Goal: Task Accomplishment & Management: Complete application form

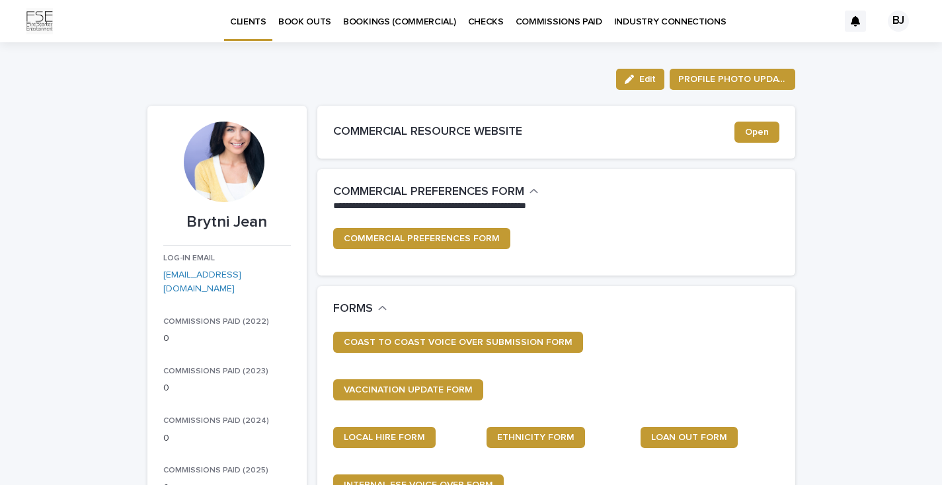
click at [310, 23] on p "BOOK OUTS" at bounding box center [304, 14] width 53 height 28
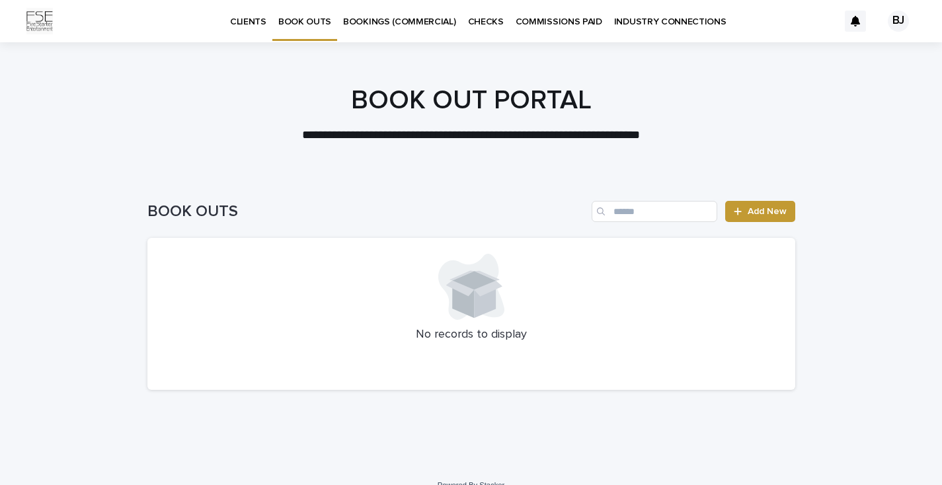
click at [764, 199] on div "BOOK OUTS Add New" at bounding box center [470, 205] width 647 height 63
click at [764, 208] on span "Add New" at bounding box center [766, 211] width 39 height 9
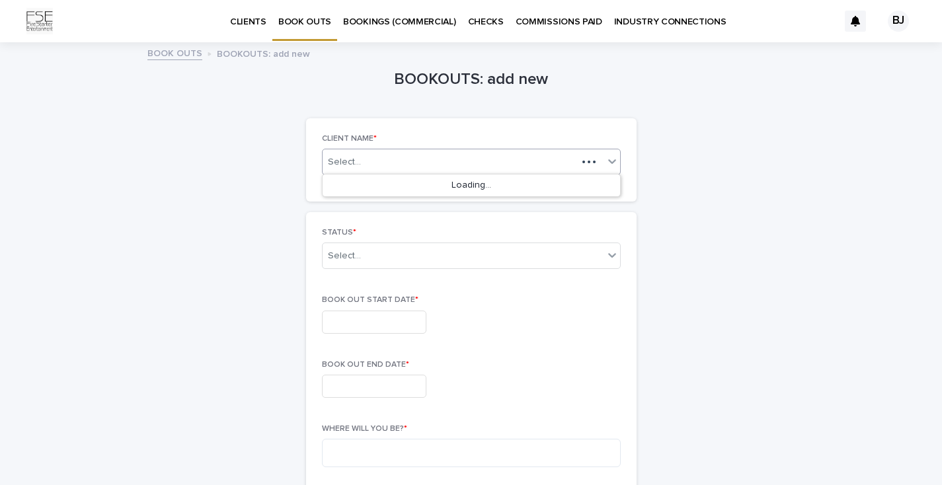
click at [421, 163] on div "Select..." at bounding box center [449, 162] width 254 height 17
click at [389, 180] on div "Brytni Jean" at bounding box center [470, 185] width 297 height 23
click at [359, 255] on div "Select..." at bounding box center [344, 256] width 33 height 14
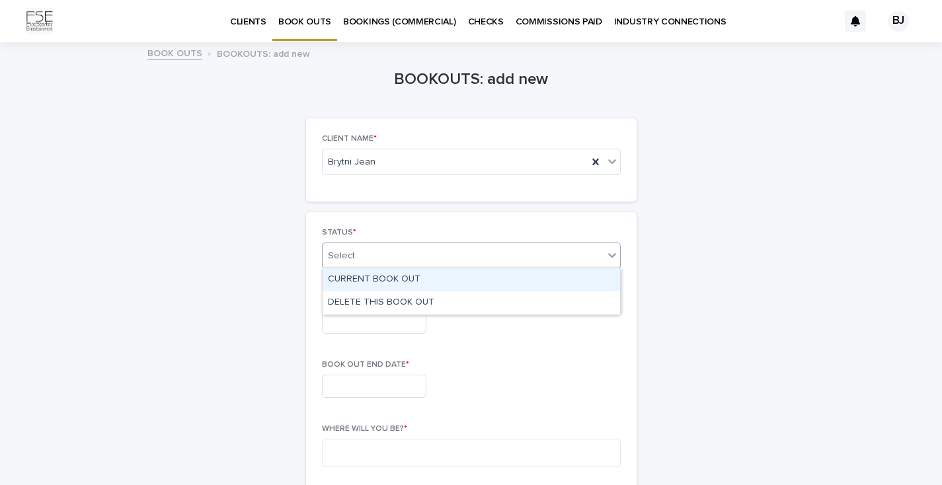
click at [365, 283] on div "CURRENT BOOK OUT" at bounding box center [470, 279] width 297 height 23
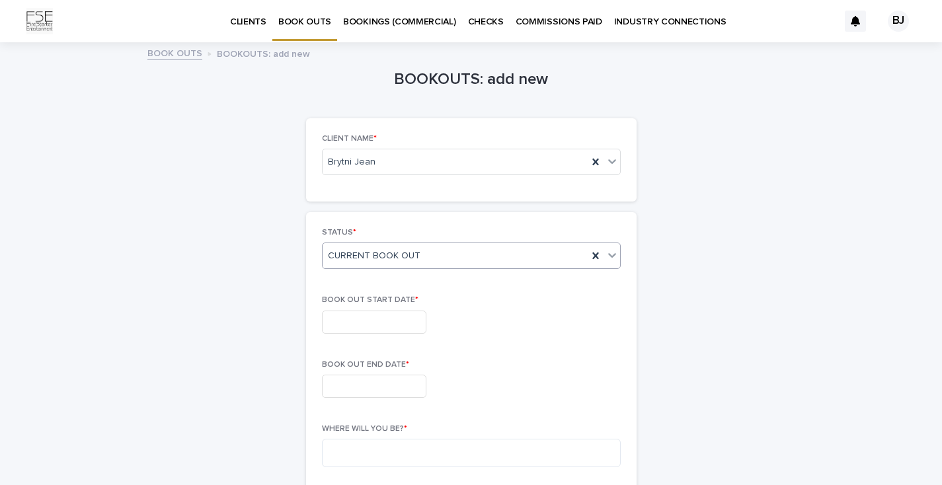
click at [361, 314] on input "text" at bounding box center [374, 322] width 104 height 23
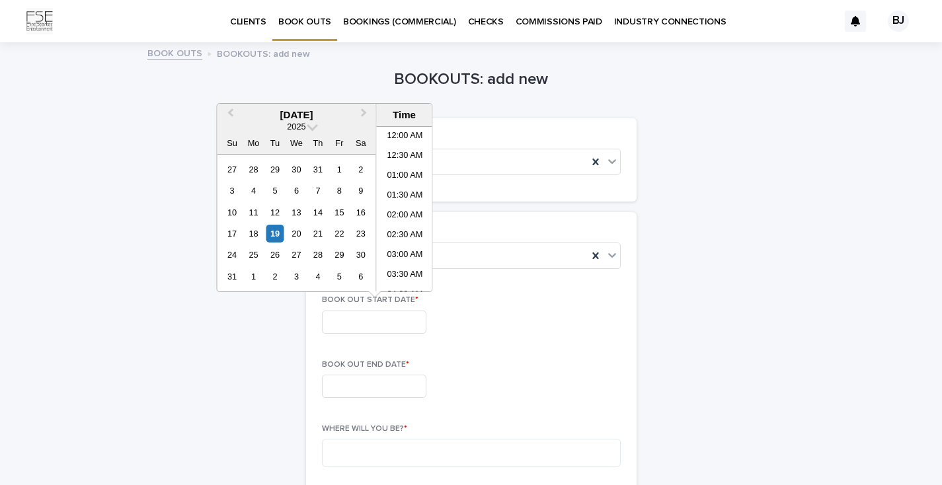
scroll to position [363, 0]
click at [232, 254] on div "24" at bounding box center [232, 255] width 18 height 18
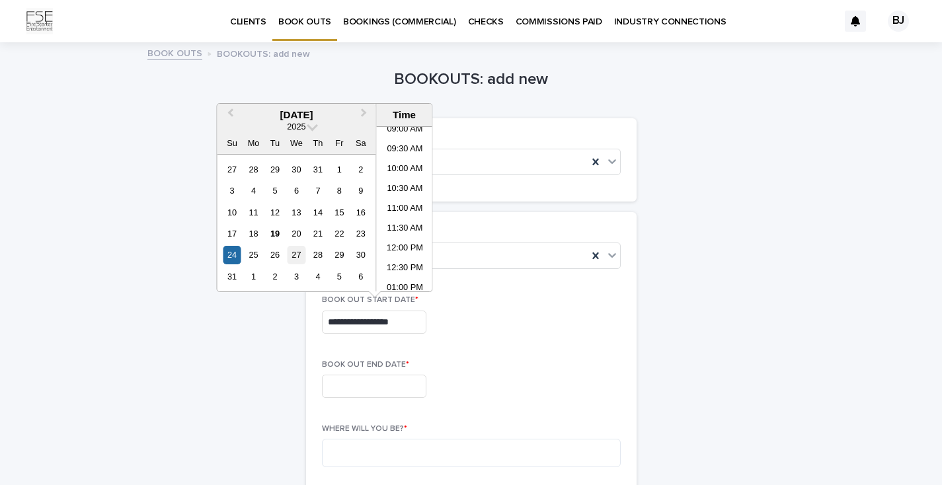
click at [297, 258] on div "27" at bounding box center [296, 255] width 18 height 18
click at [226, 252] on div "24" at bounding box center [232, 255] width 18 height 18
click at [410, 252] on li "12:00 PM" at bounding box center [405, 249] width 56 height 20
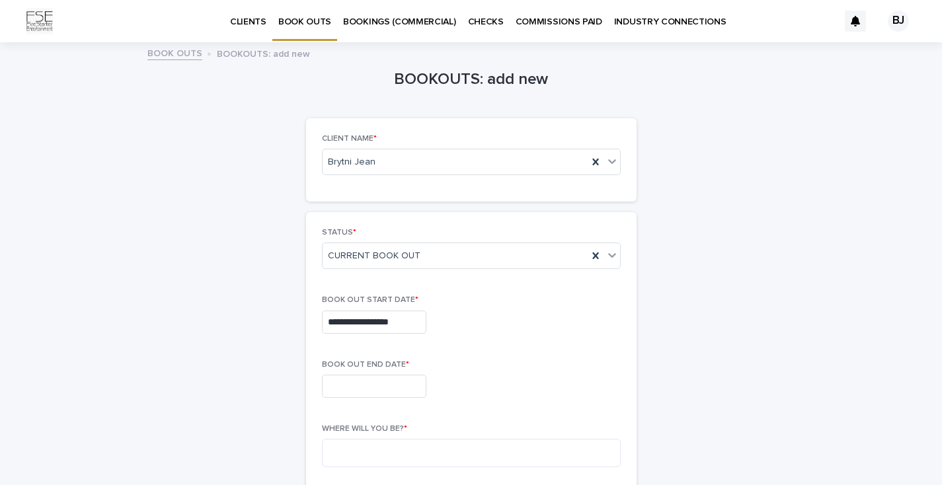
type input "**********"
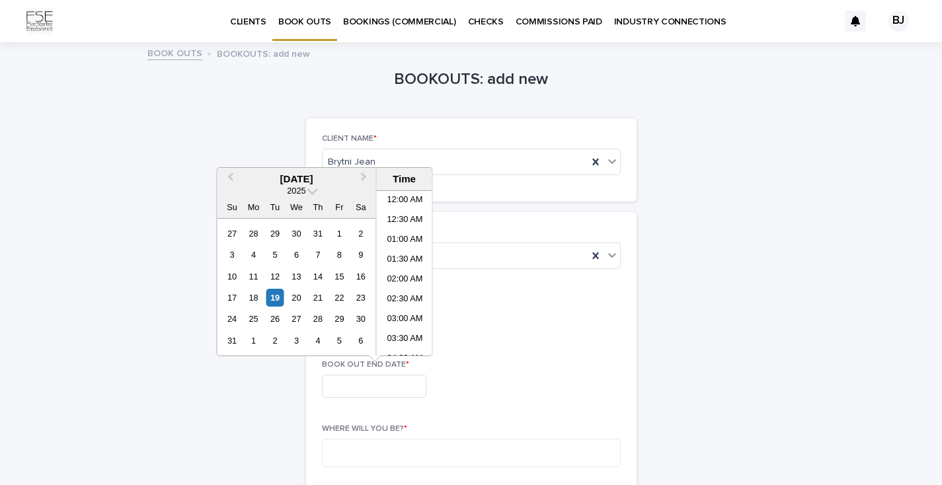
click at [374, 385] on input "text" at bounding box center [374, 386] width 104 height 23
click at [299, 318] on div "27" at bounding box center [296, 319] width 18 height 18
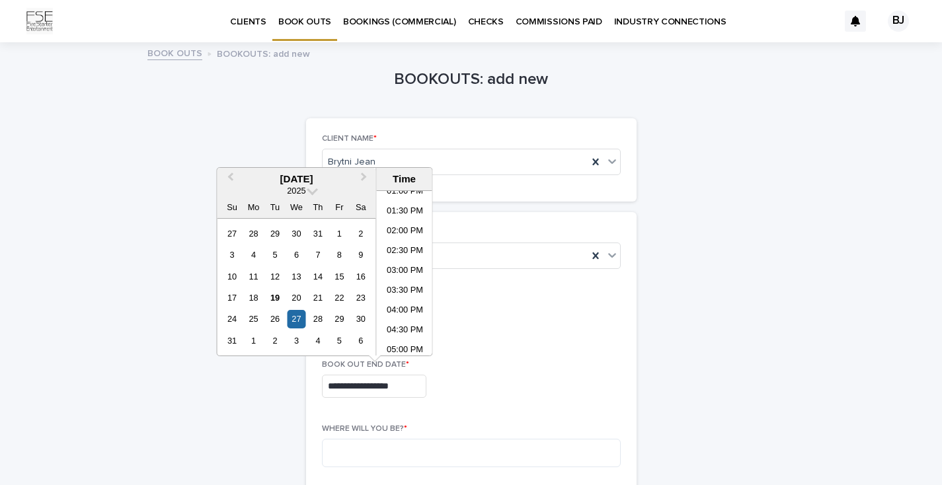
scroll to position [610, 0]
click at [420, 262] on li "05:00 PM" at bounding box center [405, 264] width 56 height 20
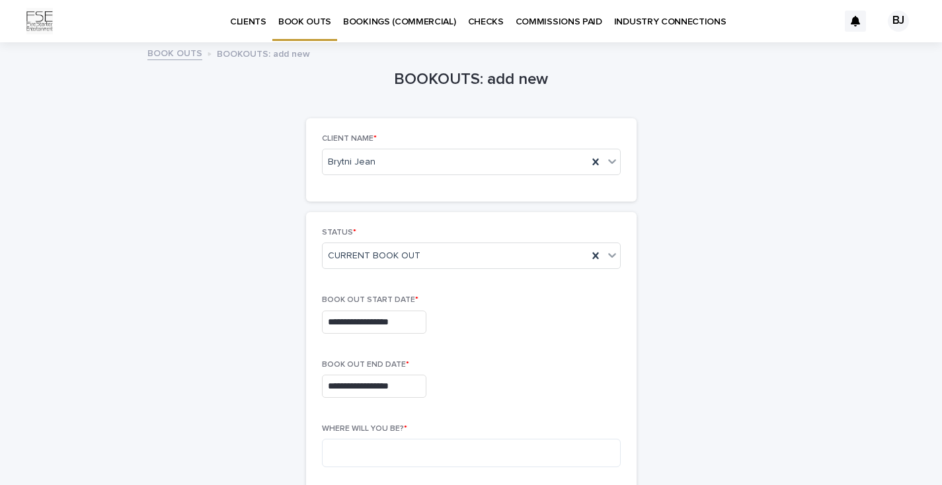
type input "**********"
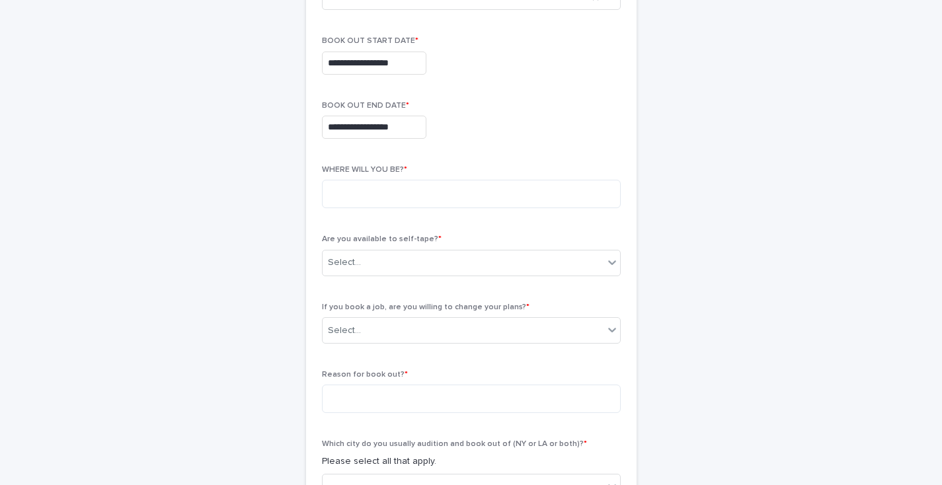
scroll to position [258, 0]
click at [387, 194] on textarea at bounding box center [471, 195] width 299 height 28
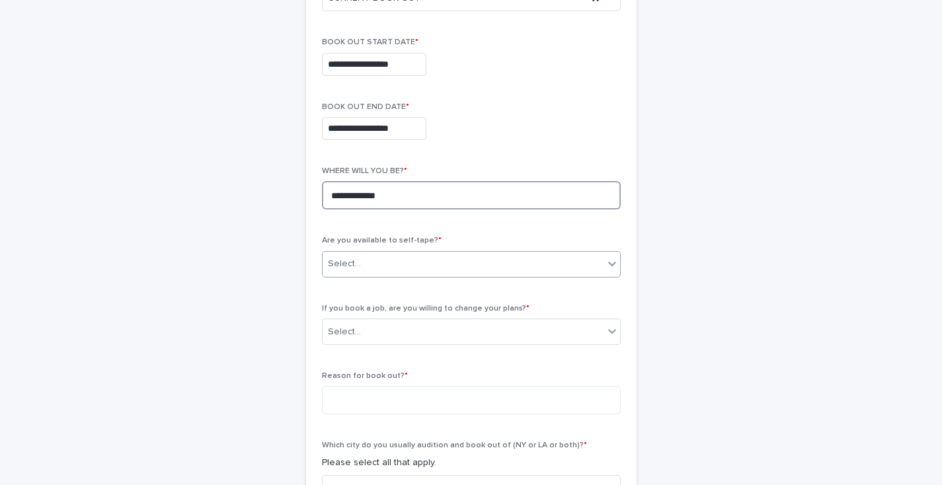
type textarea "**********"
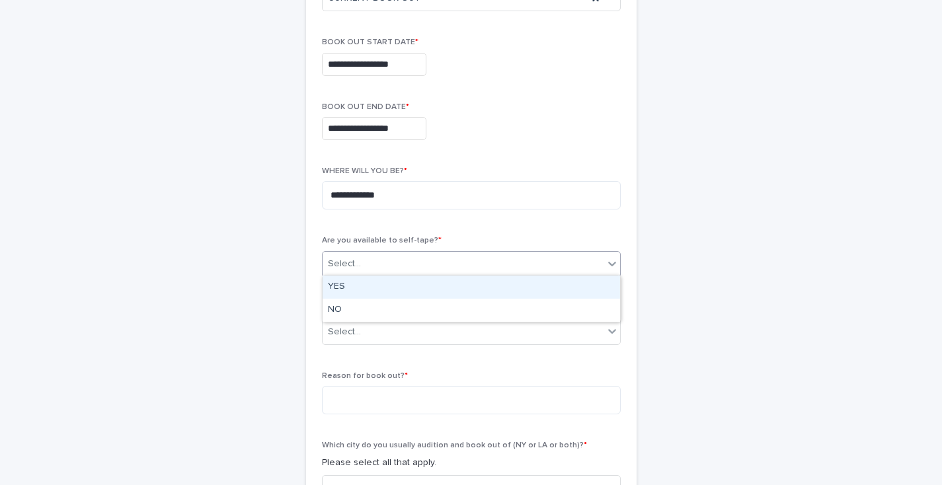
click at [391, 266] on div "Select..." at bounding box center [462, 264] width 281 height 22
click at [375, 287] on div "YES" at bounding box center [470, 287] width 297 height 23
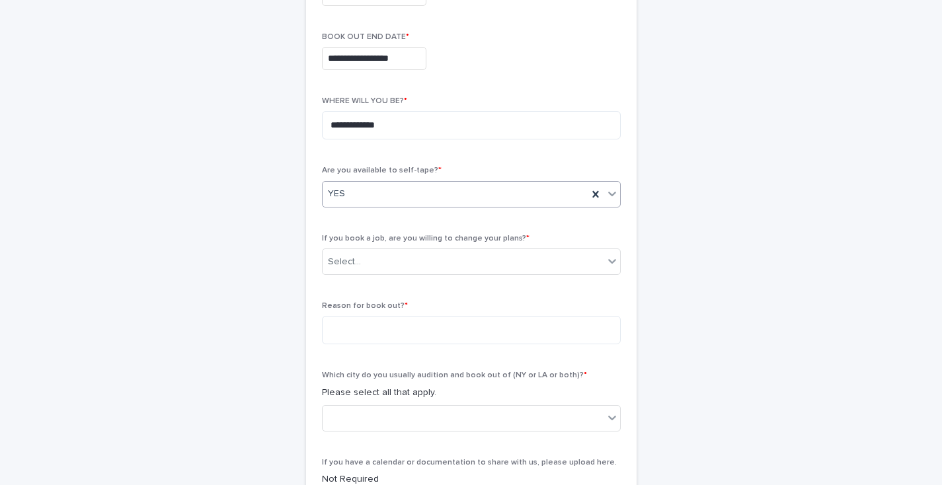
scroll to position [330, 0]
click at [387, 263] on div "Select..." at bounding box center [462, 260] width 281 height 22
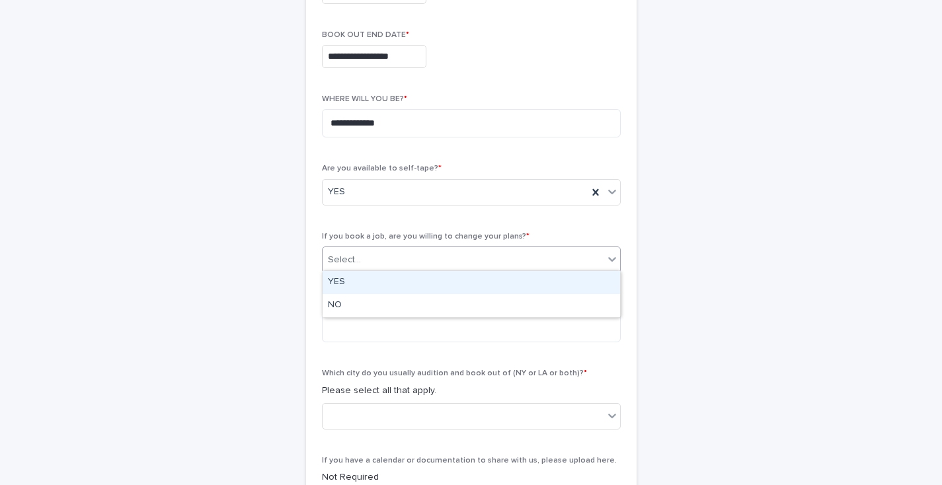
click at [333, 280] on div "YES" at bounding box center [470, 282] width 297 height 23
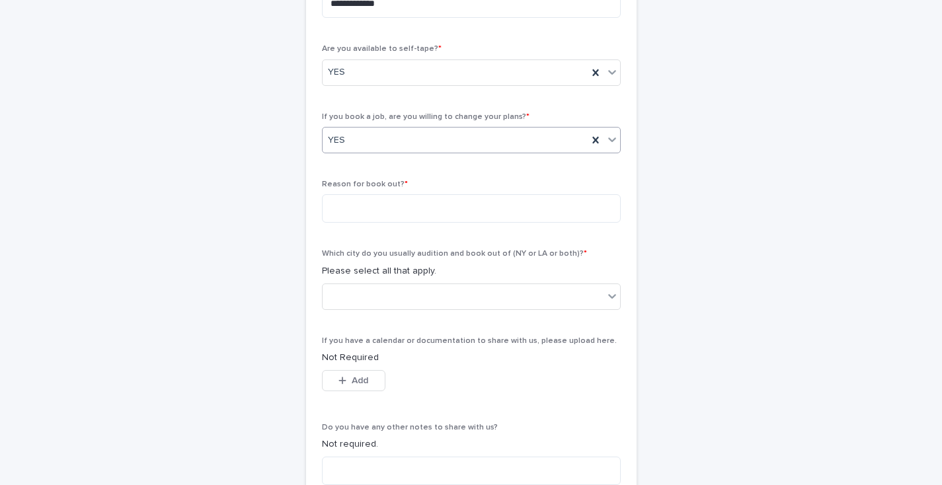
scroll to position [451, 0]
click at [357, 215] on textarea at bounding box center [471, 207] width 299 height 28
type textarea "**********"
click at [357, 293] on div at bounding box center [462, 295] width 281 height 22
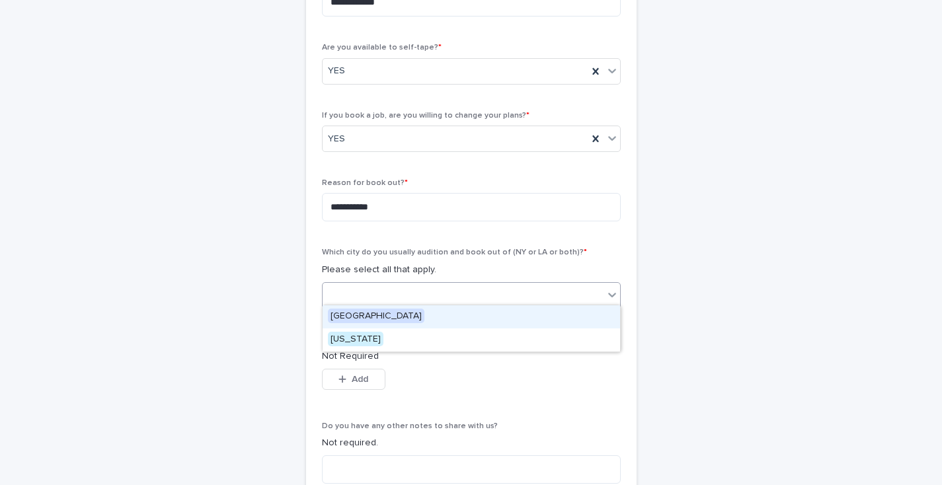
click at [351, 318] on span "[GEOGRAPHIC_DATA]" at bounding box center [376, 316] width 96 height 15
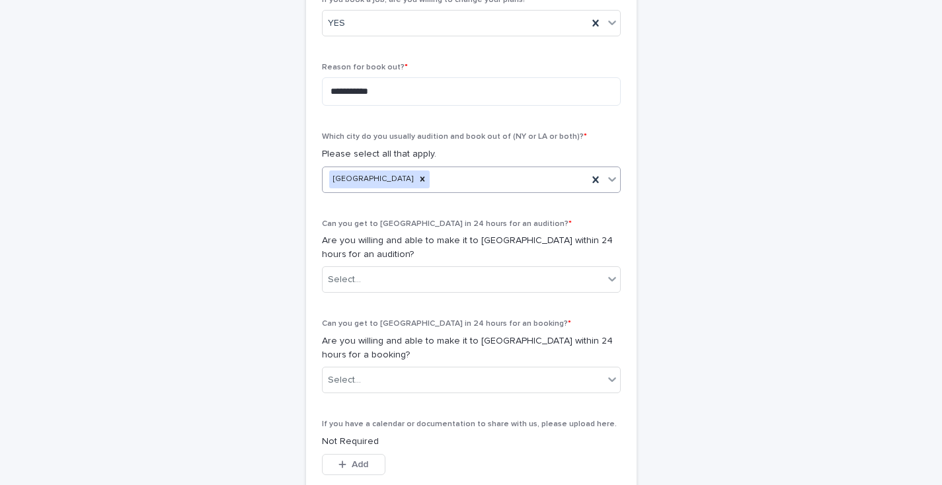
scroll to position [570, 0]
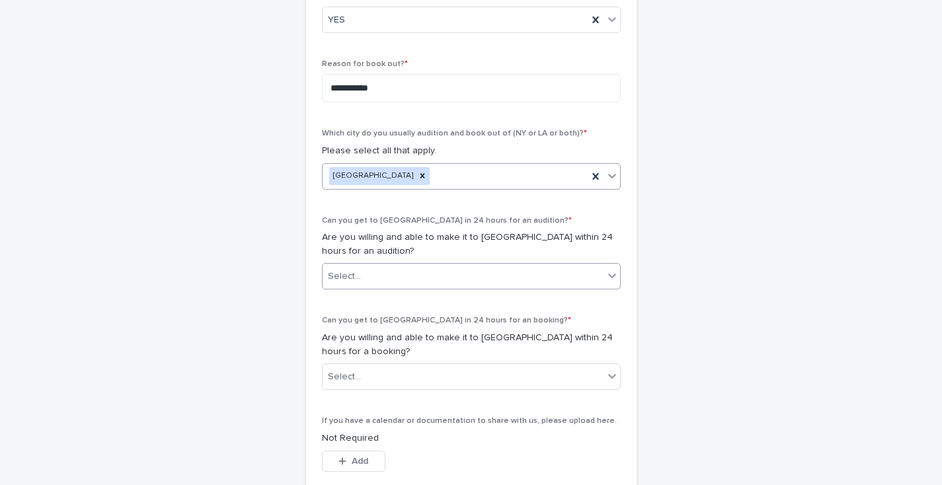
click at [362, 271] on input "text" at bounding box center [362, 276] width 1 height 11
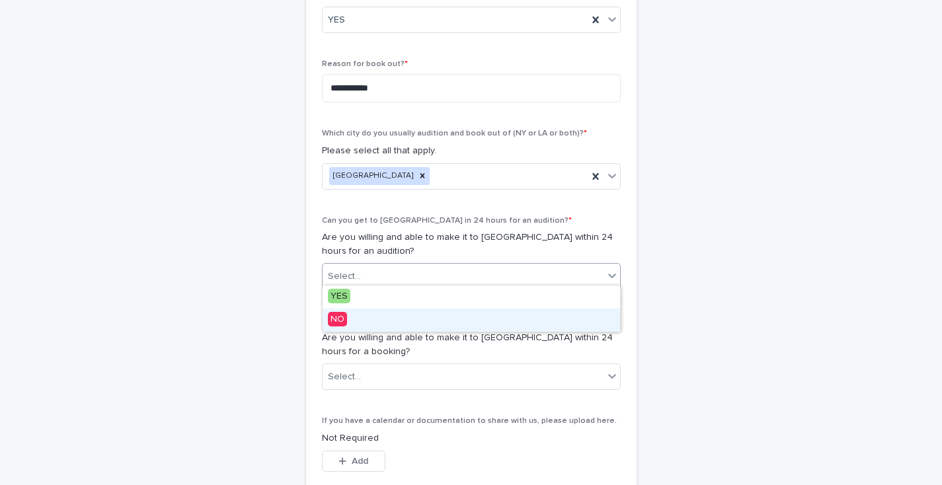
click at [339, 318] on span "NO" at bounding box center [337, 319] width 19 height 15
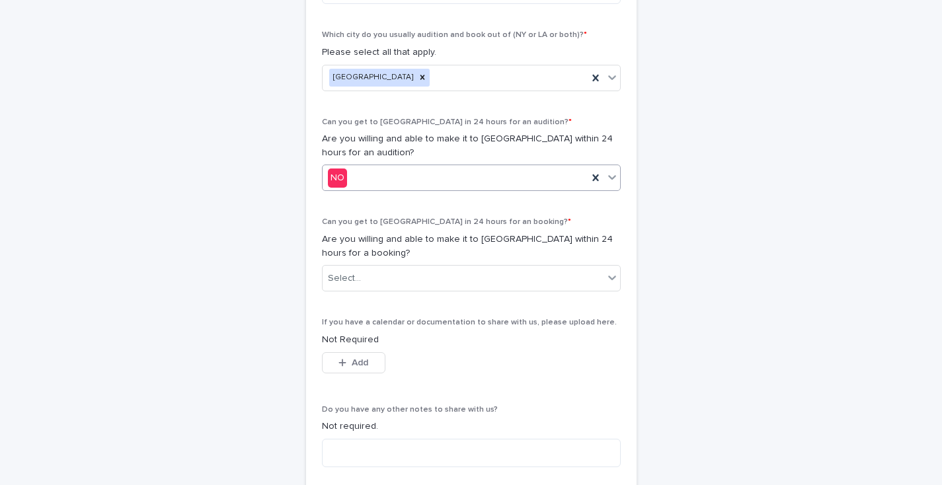
scroll to position [675, 0]
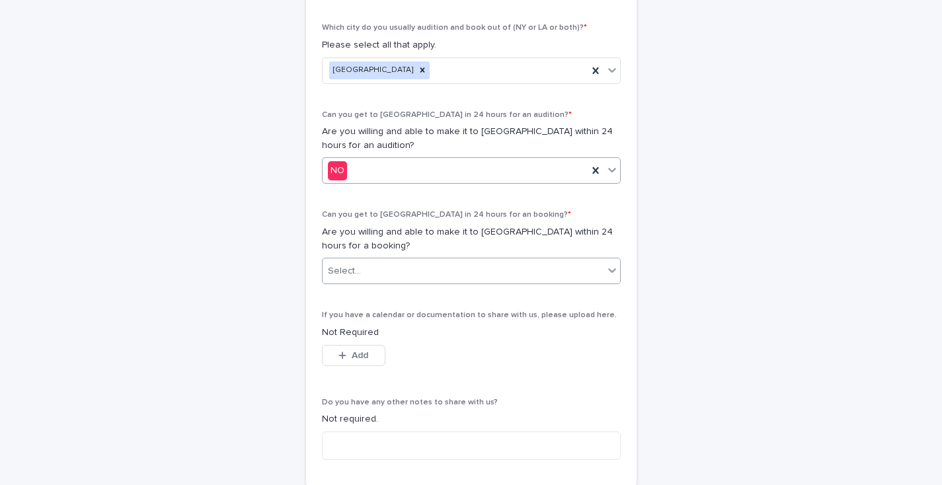
click at [371, 258] on div "Select..." at bounding box center [471, 271] width 299 height 26
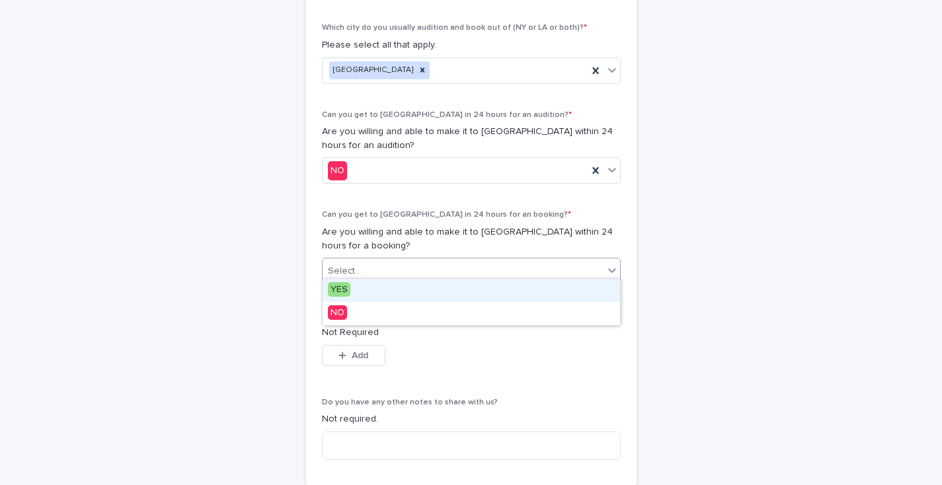
click at [349, 285] on span "YES" at bounding box center [339, 289] width 22 height 15
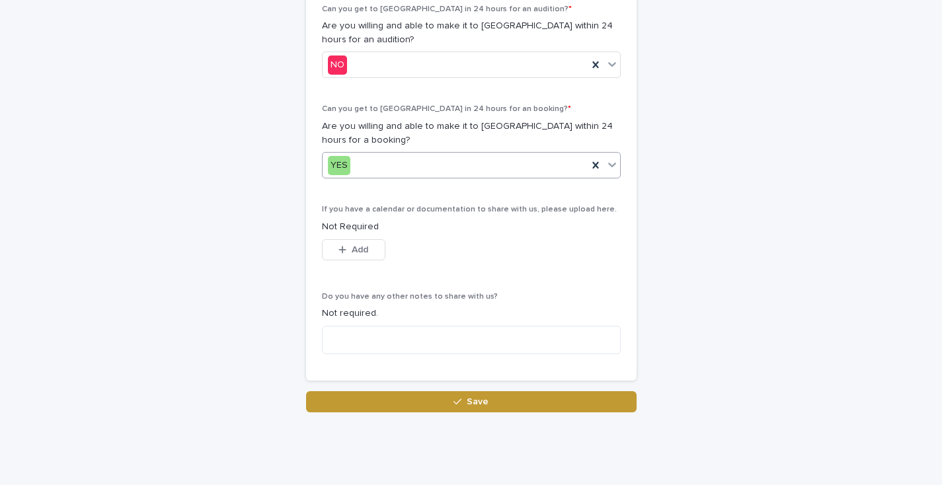
scroll to position [780, 0]
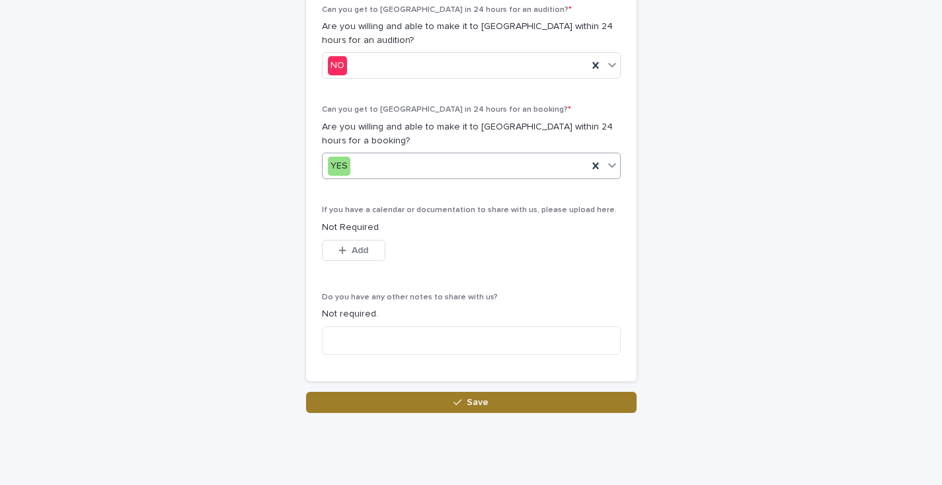
click at [420, 395] on button "Save" at bounding box center [471, 402] width 330 height 21
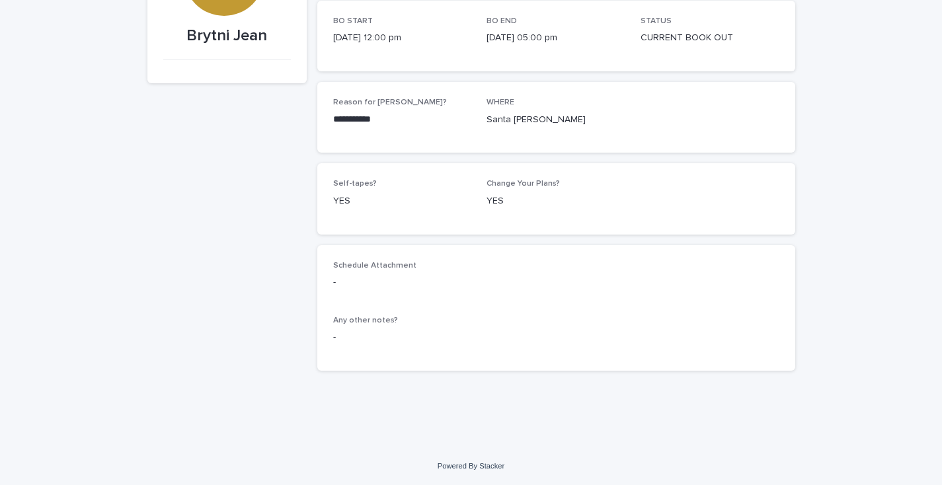
scroll to position [182, 0]
